Goal: Task Accomplishment & Management: Manage account settings

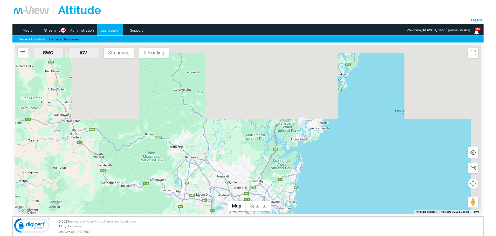
drag, startPoint x: 278, startPoint y: 187, endPoint x: 290, endPoint y: 171, distance: 21.1
click at [278, 192] on div at bounding box center [247, 129] width 465 height 169
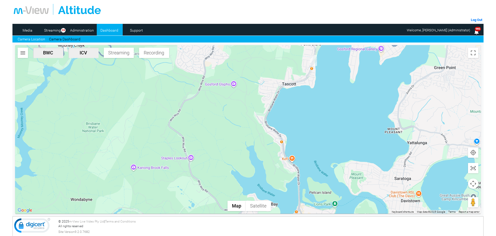
drag, startPoint x: 272, startPoint y: 158, endPoint x: 257, endPoint y: 138, distance: 24.6
click at [257, 138] on div at bounding box center [247, 129] width 465 height 169
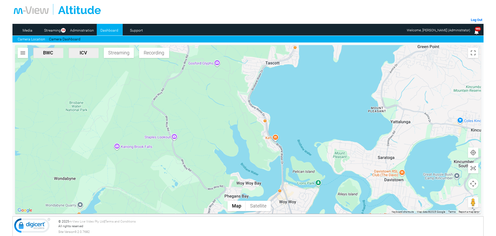
drag, startPoint x: 258, startPoint y: 162, endPoint x: 230, endPoint y: 126, distance: 45.8
click at [230, 126] on div at bounding box center [247, 129] width 465 height 169
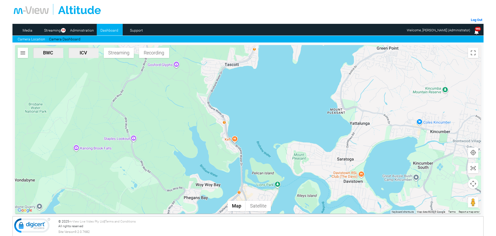
drag, startPoint x: 223, startPoint y: 105, endPoint x: 209, endPoint y: 133, distance: 30.9
click at [209, 133] on div at bounding box center [247, 129] width 465 height 169
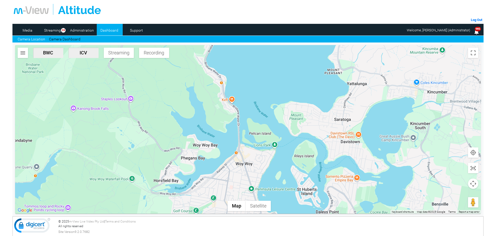
drag, startPoint x: 220, startPoint y: 167, endPoint x: 215, endPoint y: 120, distance: 47.1
click at [215, 120] on div at bounding box center [247, 129] width 465 height 169
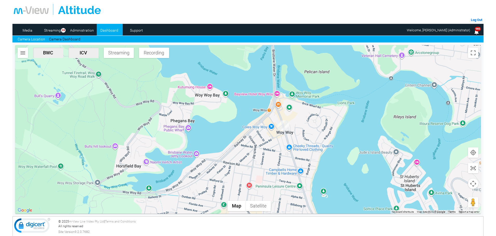
click at [284, 125] on img "DC66JT-ICV" at bounding box center [282, 126] width 11 height 10
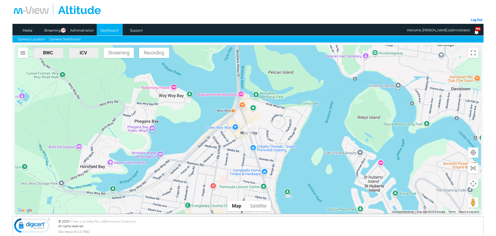
click at [59, 41] on link "Camera Dashboard" at bounding box center [64, 39] width 31 height 5
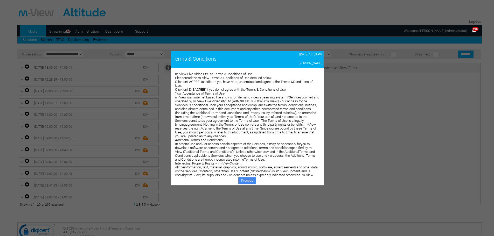
click at [250, 181] on link "Proceed" at bounding box center [247, 180] width 18 height 7
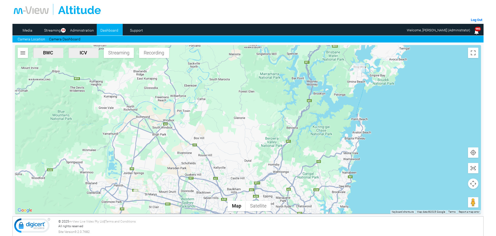
click at [112, 29] on link "Dashboard" at bounding box center [109, 30] width 25 height 8
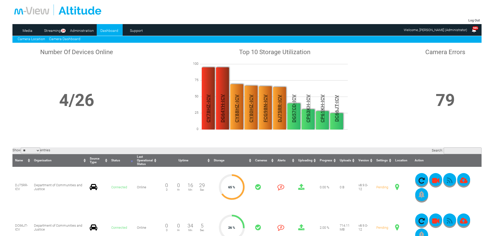
click at [30, 39] on link "Camera Location" at bounding box center [31, 39] width 27 height 4
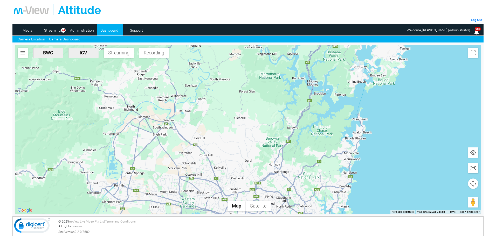
click at [71, 39] on link "Camera Dashboard" at bounding box center [64, 39] width 31 height 5
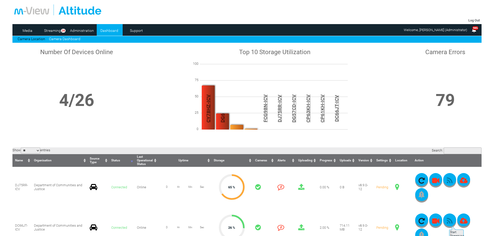
scroll to position [52, 0]
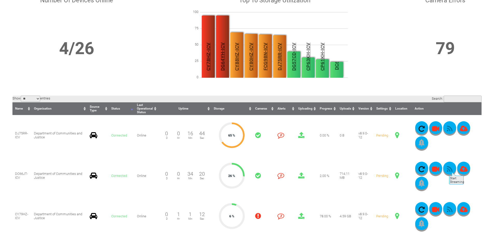
click at [448, 169] on icon "button" at bounding box center [449, 169] width 13 height 7
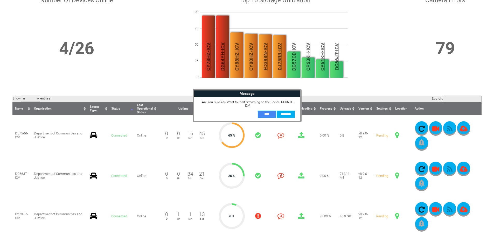
click at [271, 112] on input "**" at bounding box center [267, 114] width 18 height 7
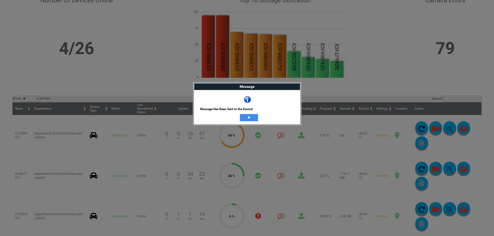
click at [254, 117] on input "**" at bounding box center [249, 117] width 18 height 7
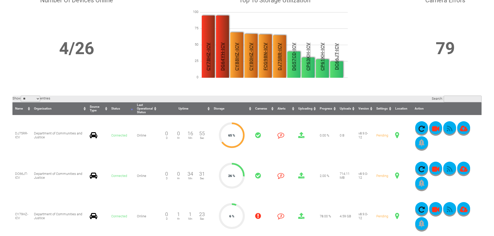
scroll to position [104, 0]
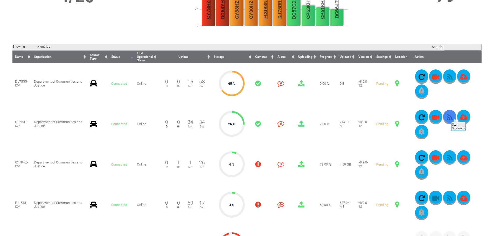
click at [450, 116] on icon "button" at bounding box center [449, 117] width 13 height 7
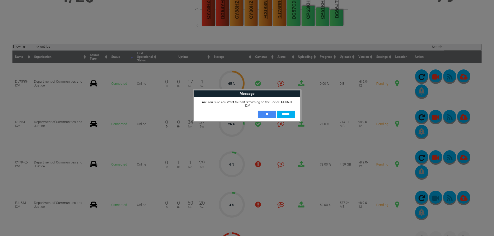
click at [269, 111] on input "**" at bounding box center [267, 114] width 18 height 7
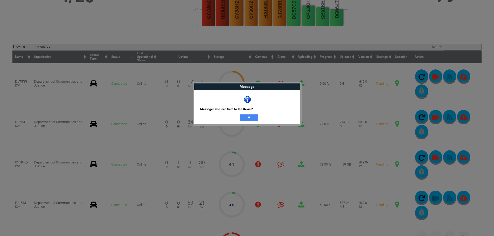
click at [249, 117] on input "**" at bounding box center [249, 117] width 18 height 7
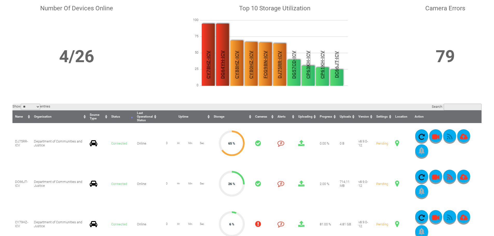
scroll to position [0, 0]
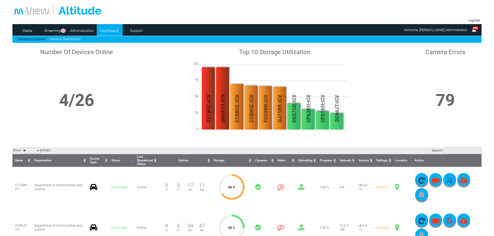
click at [60, 40] on link "Camera Dashboard" at bounding box center [64, 39] width 31 height 4
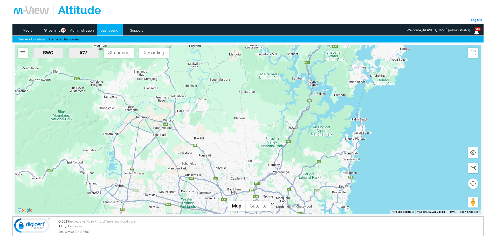
click at [359, 67] on img "DC66JT-ICV" at bounding box center [357, 66] width 11 height 11
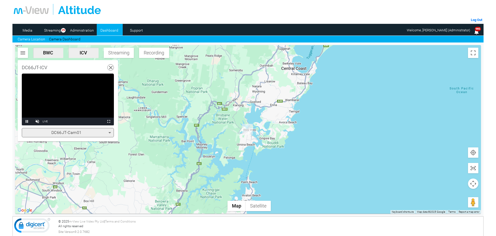
click at [110, 131] on icon at bounding box center [110, 133] width 6 height 6
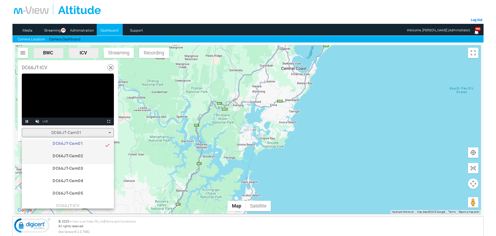
click at [84, 152] on mat-option "DC66JT-Cam02" at bounding box center [68, 158] width 92 height 12
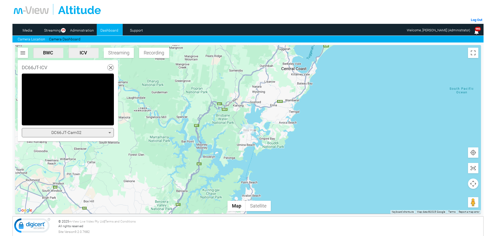
click at [101, 135] on div "DC66JT-Cam02" at bounding box center [67, 133] width 84 height 6
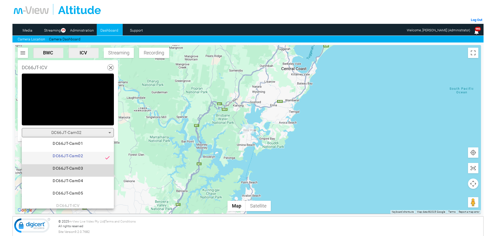
click at [82, 167] on span "DC66JT-Cam03" at bounding box center [68, 170] width 84 height 10
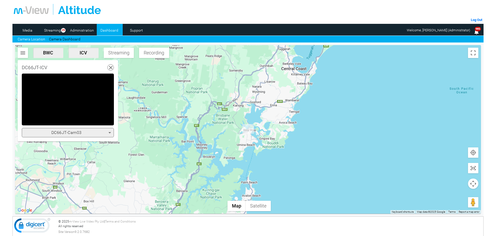
click at [90, 133] on div "DC66JT-Cam03" at bounding box center [67, 133] width 84 height 6
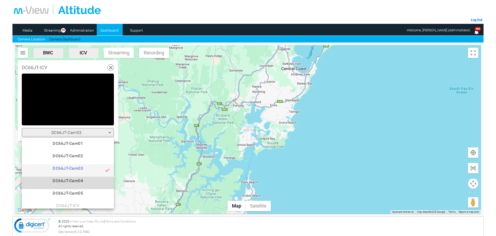
click at [79, 179] on span "DC66JT-Cam04" at bounding box center [68, 183] width 84 height 10
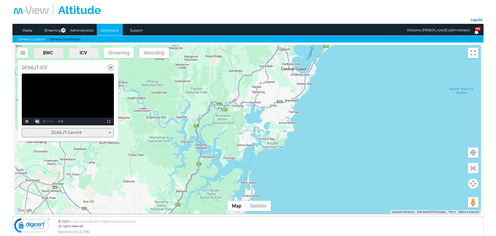
click at [38, 122] on span "Video Player" at bounding box center [37, 122] width 10 height 0
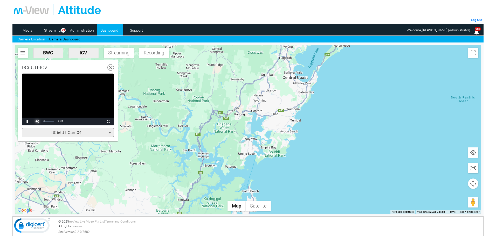
click at [39, 122] on span "Video Player" at bounding box center [37, 122] width 10 height 0
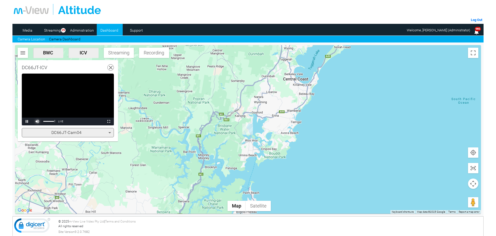
click at [39, 122] on span "Video Player" at bounding box center [37, 122] width 10 height 0
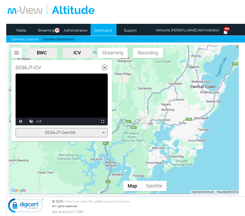
click at [87, 134] on div "DC66JT-Cam04" at bounding box center [60, 133] width 84 height 6
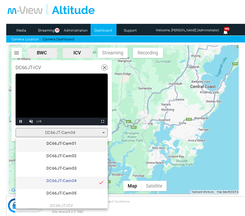
click at [73, 144] on span "DC66JT-Cam01" at bounding box center [62, 145] width 84 height 10
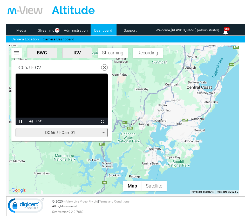
click at [88, 131] on div "DC66JT-Cam01" at bounding box center [60, 133] width 84 height 6
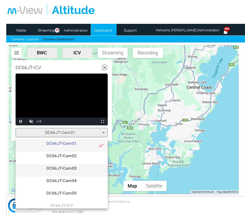
click at [77, 167] on span "DC66JT-Cam03" at bounding box center [62, 170] width 84 height 10
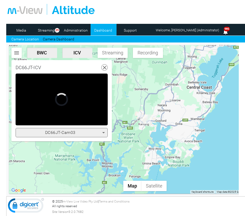
click at [91, 135] on div "DC66JT-Cam03" at bounding box center [60, 133] width 84 height 6
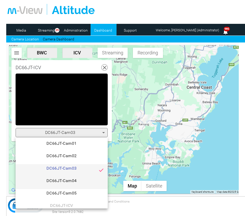
click at [73, 180] on span "DC66JT-Cam04" at bounding box center [62, 183] width 84 height 10
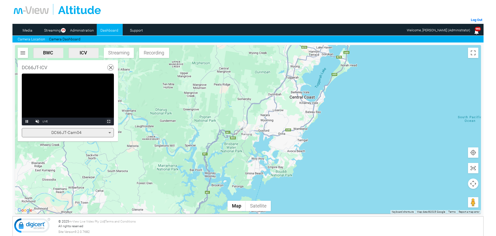
click at [108, 122] on span "Video Player" at bounding box center [108, 122] width 10 height 0
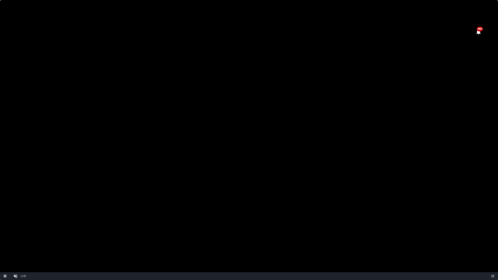
click at [433, 53] on video "Video Player" at bounding box center [249, 140] width 498 height 280
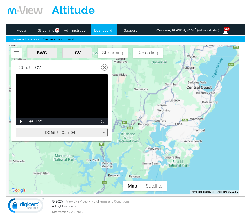
click at [52, 133] on span "DC66JT-Cam04" at bounding box center [60, 132] width 30 height 5
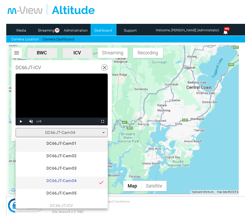
click at [61, 145] on span "DC66JT-Cam01" at bounding box center [62, 145] width 84 height 10
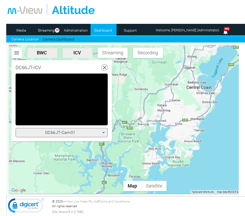
click at [61, 136] on div "DC66JT-Cam01" at bounding box center [60, 133] width 84 height 6
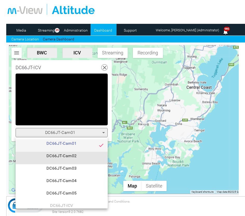
click at [64, 157] on span "DC66JT-Cam02" at bounding box center [62, 158] width 84 height 10
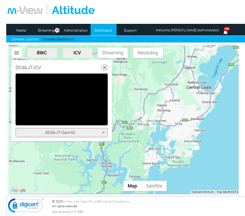
click at [86, 135] on div "DC66JT-Cam02" at bounding box center [60, 133] width 84 height 6
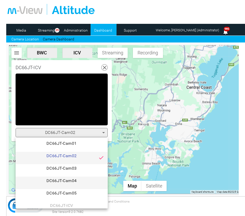
click at [76, 183] on span "DC66JT-Cam04" at bounding box center [62, 183] width 84 height 10
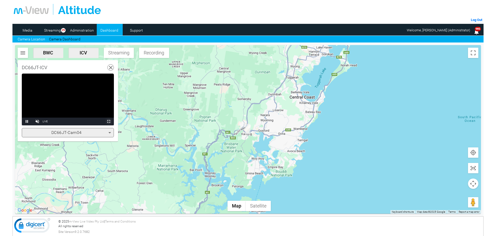
click at [108, 122] on span "Video Player" at bounding box center [108, 122] width 10 height 0
click at [91, 133] on div "DC66JT-Cam04" at bounding box center [67, 133] width 84 height 6
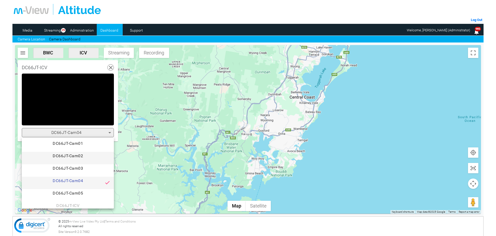
click at [81, 154] on span "DC66JT-Cam02" at bounding box center [68, 158] width 84 height 10
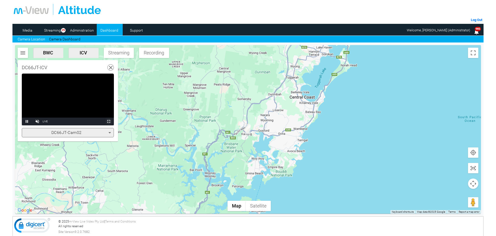
click at [109, 122] on span "Video Player" at bounding box center [108, 122] width 10 height 0
click at [110, 65] on icon at bounding box center [111, 68] width 6 height 6
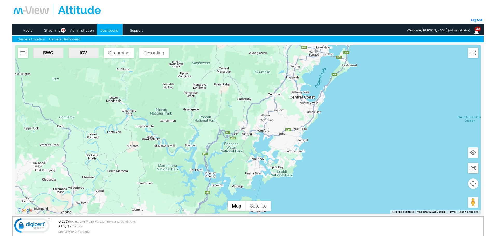
click at [62, 39] on link "Camera Dashboard" at bounding box center [64, 39] width 31 height 5
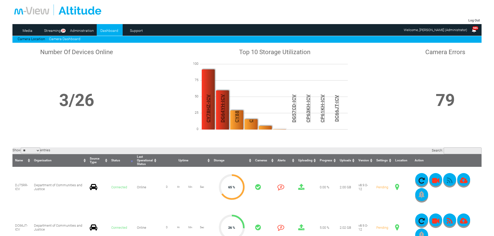
scroll to position [78, 0]
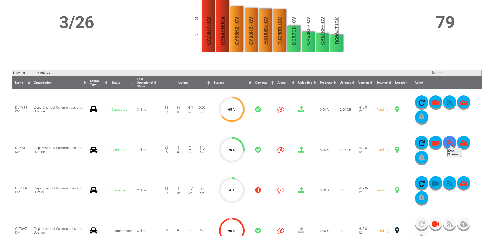
click at [447, 142] on icon "button" at bounding box center [449, 143] width 13 height 7
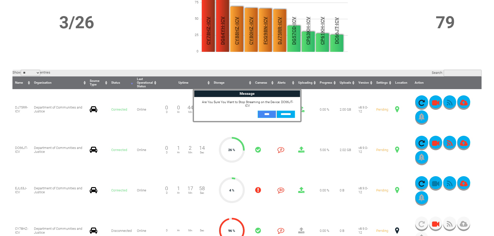
click at [264, 111] on input "**" at bounding box center [267, 114] width 18 height 7
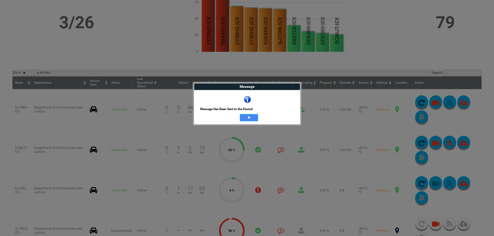
click at [252, 118] on input "**" at bounding box center [249, 117] width 18 height 7
